Goal: Find specific page/section: Find specific page/section

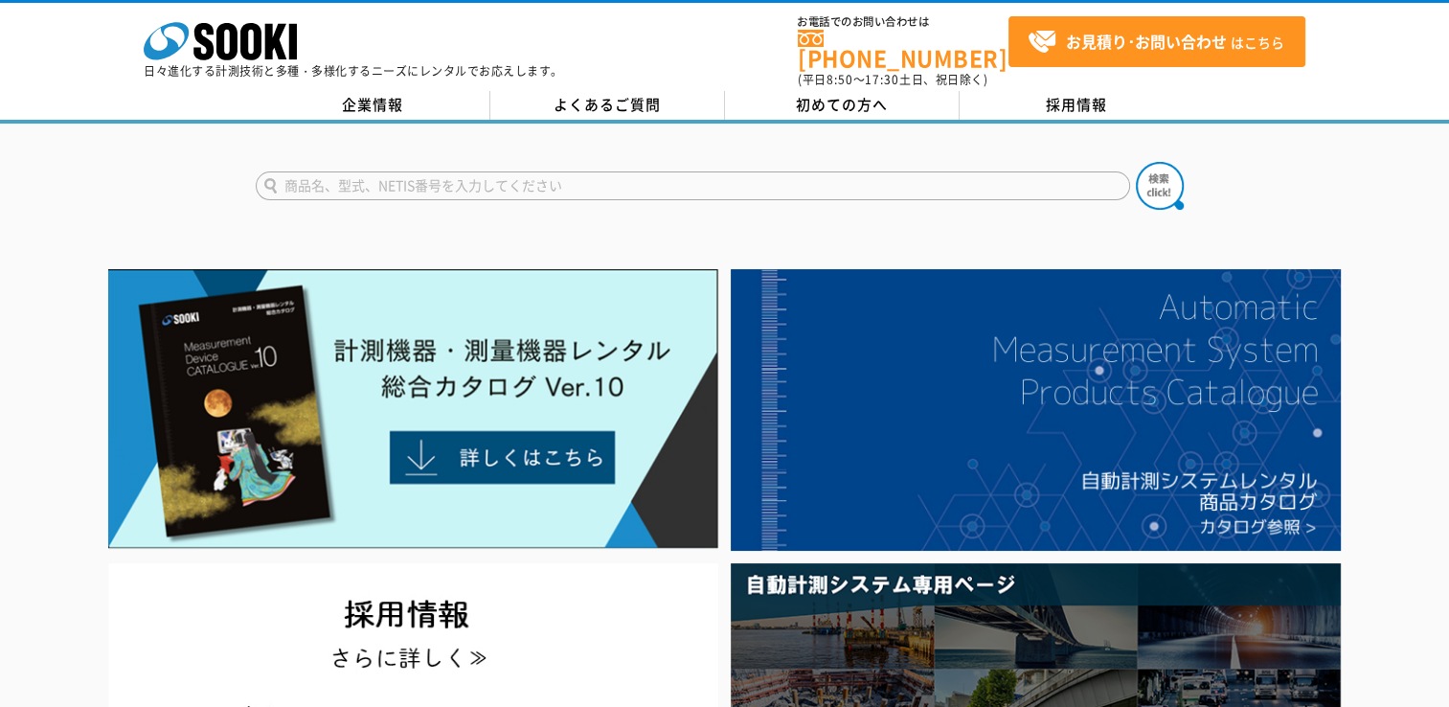
click at [492, 181] on input "text" at bounding box center [693, 185] width 874 height 29
type input "現場ガーディアン"
click at [1136, 162] on button at bounding box center [1160, 186] width 48 height 48
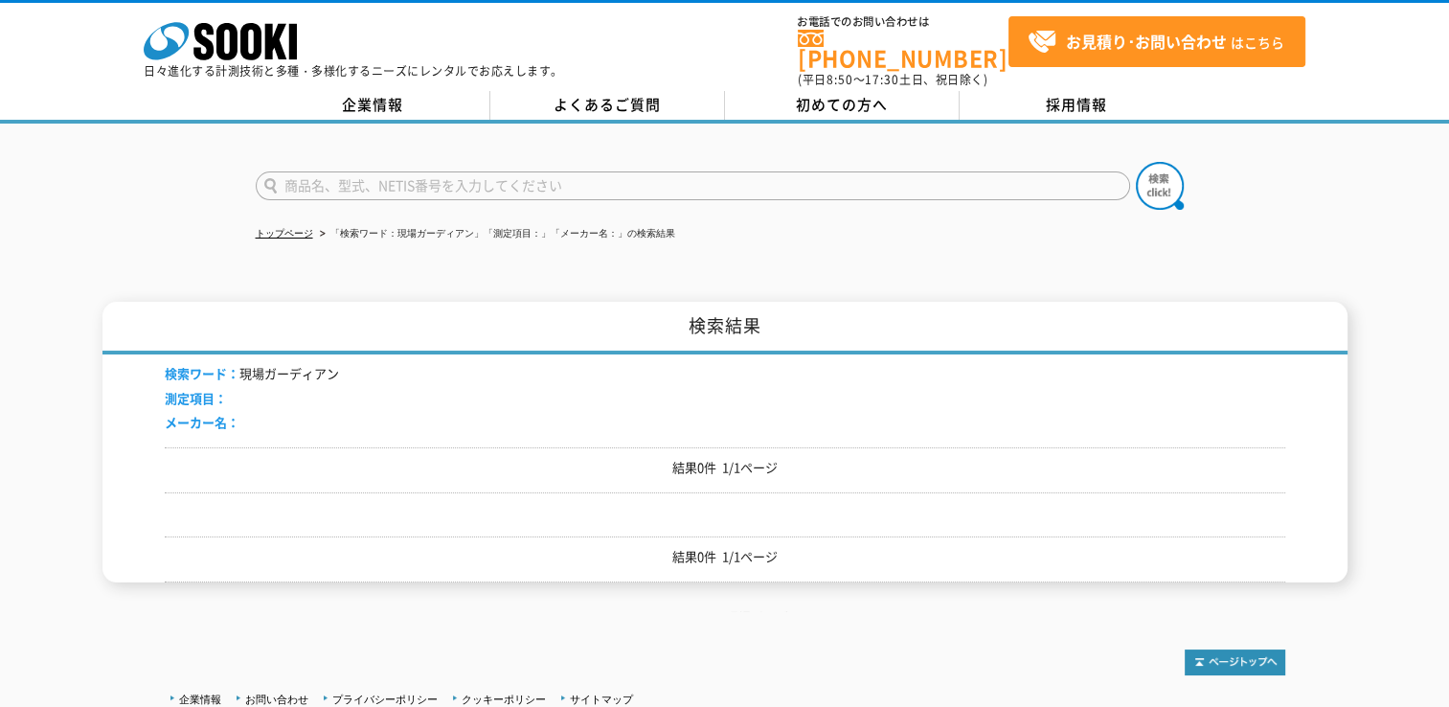
click at [496, 171] on input "text" at bounding box center [693, 185] width 874 height 29
type input "現場"
click at [1136, 162] on button at bounding box center [1160, 186] width 48 height 48
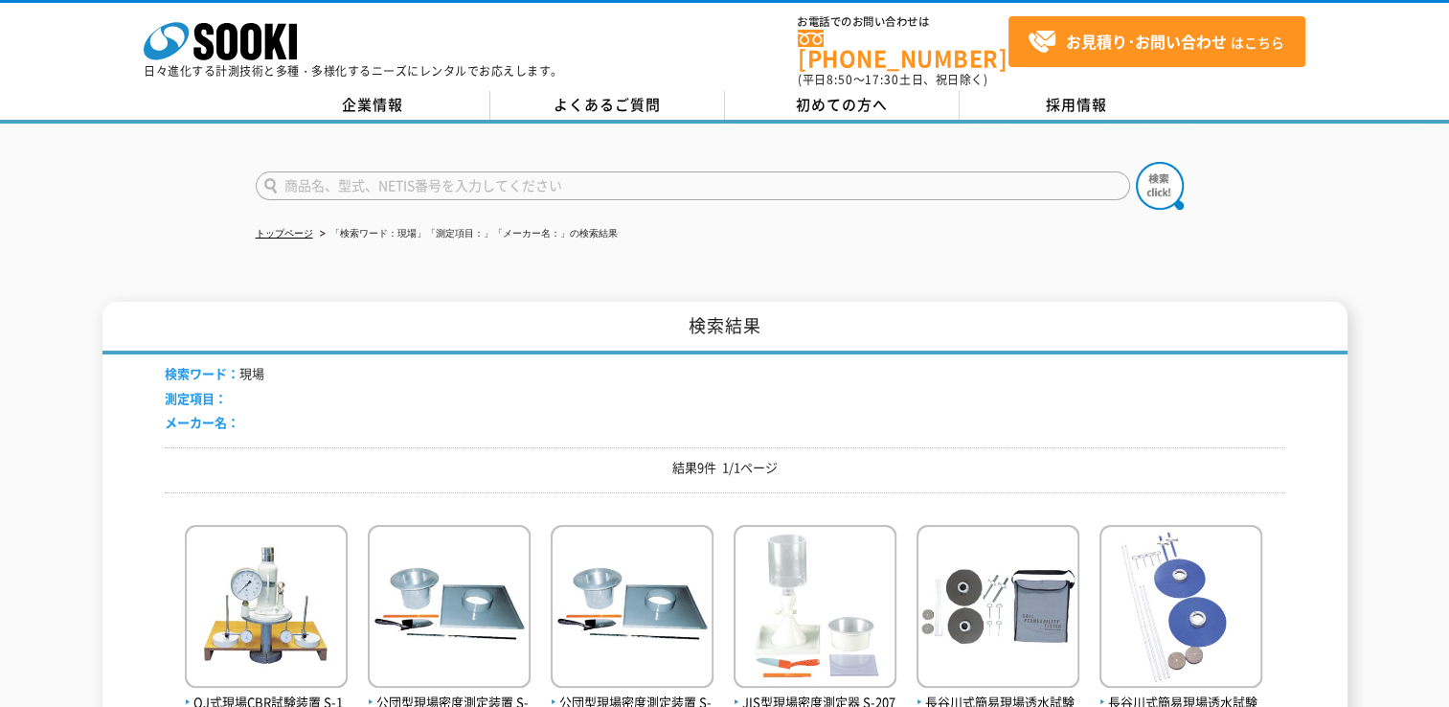
click at [429, 178] on input "text" at bounding box center [693, 185] width 874 height 29
type input "GENBA"
click at [1136, 162] on button at bounding box center [1160, 186] width 48 height 48
